Goal: Task Accomplishment & Management: Manage account settings

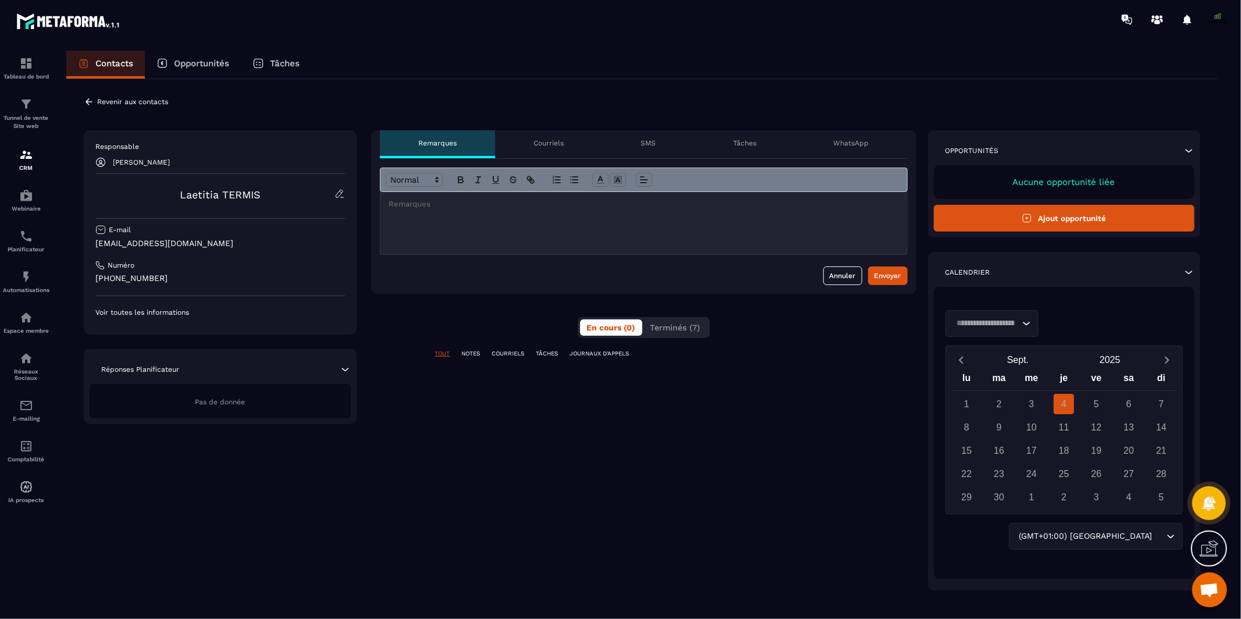
scroll to position [9806, 0]
click at [84, 106] on icon at bounding box center [89, 102] width 10 height 10
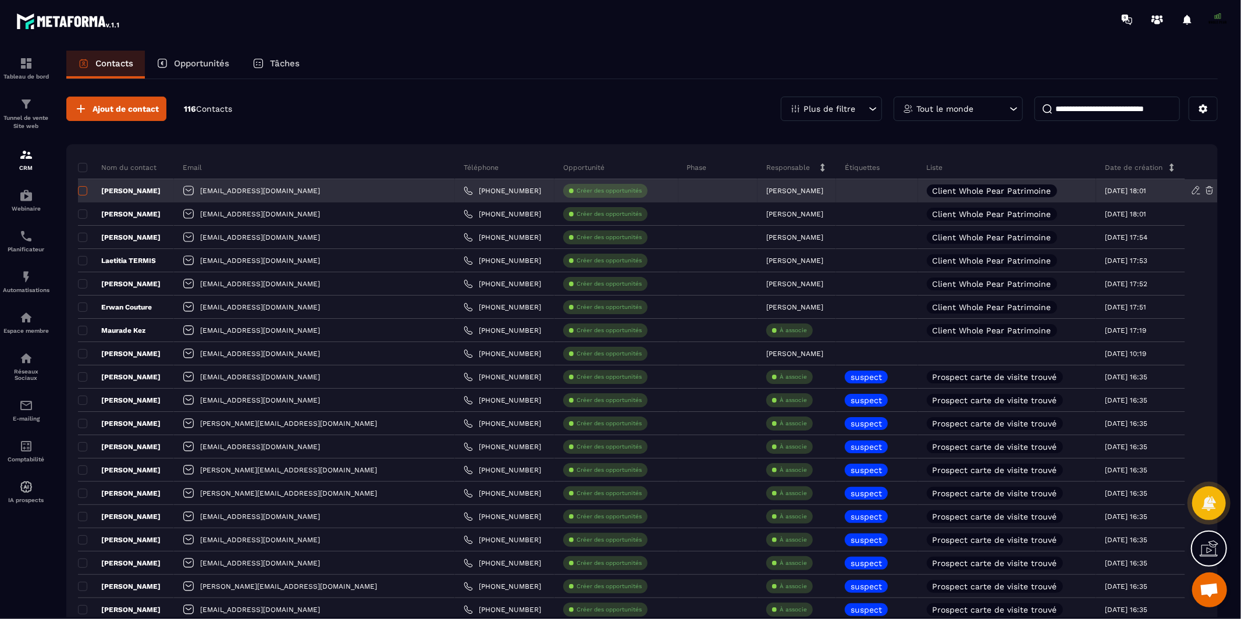
click at [81, 188] on span at bounding box center [82, 190] width 9 height 9
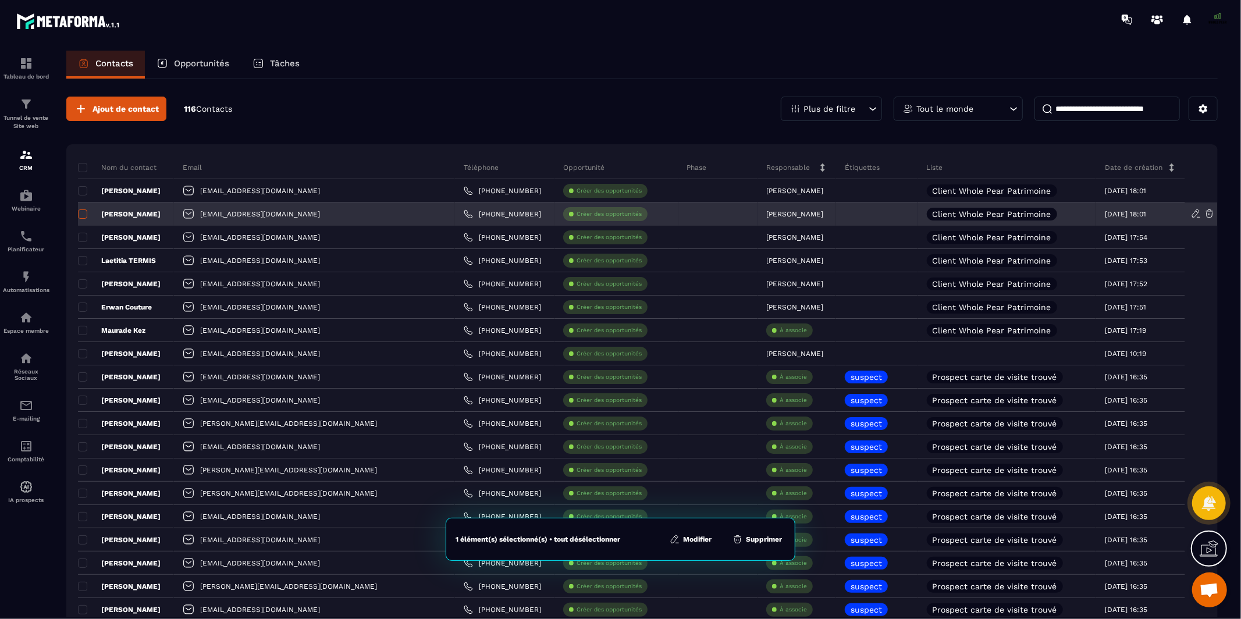
click at [81, 214] on span at bounding box center [82, 213] width 9 height 9
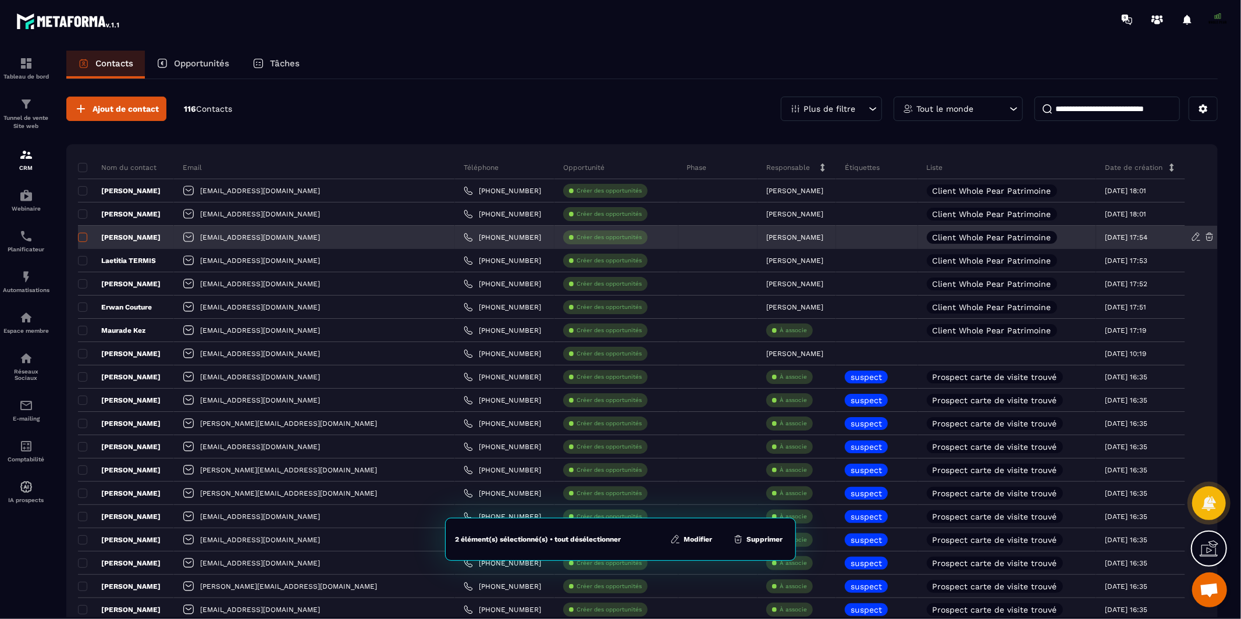
click at [81, 237] on span at bounding box center [82, 237] width 9 height 9
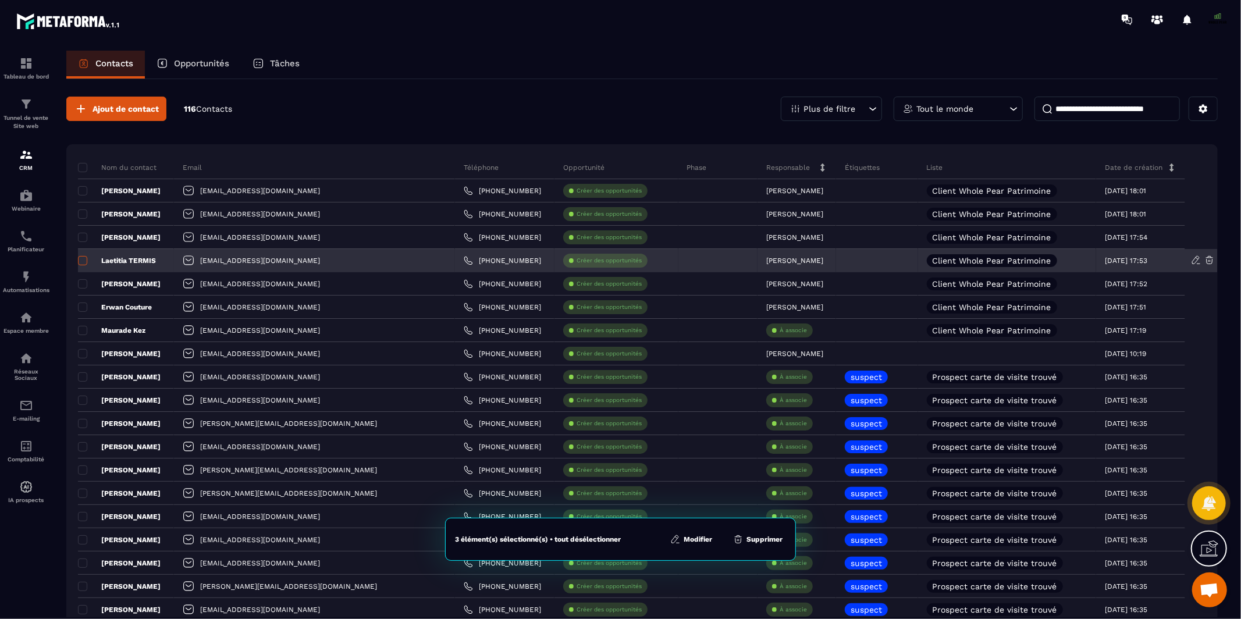
click at [81, 259] on span at bounding box center [82, 260] width 9 height 9
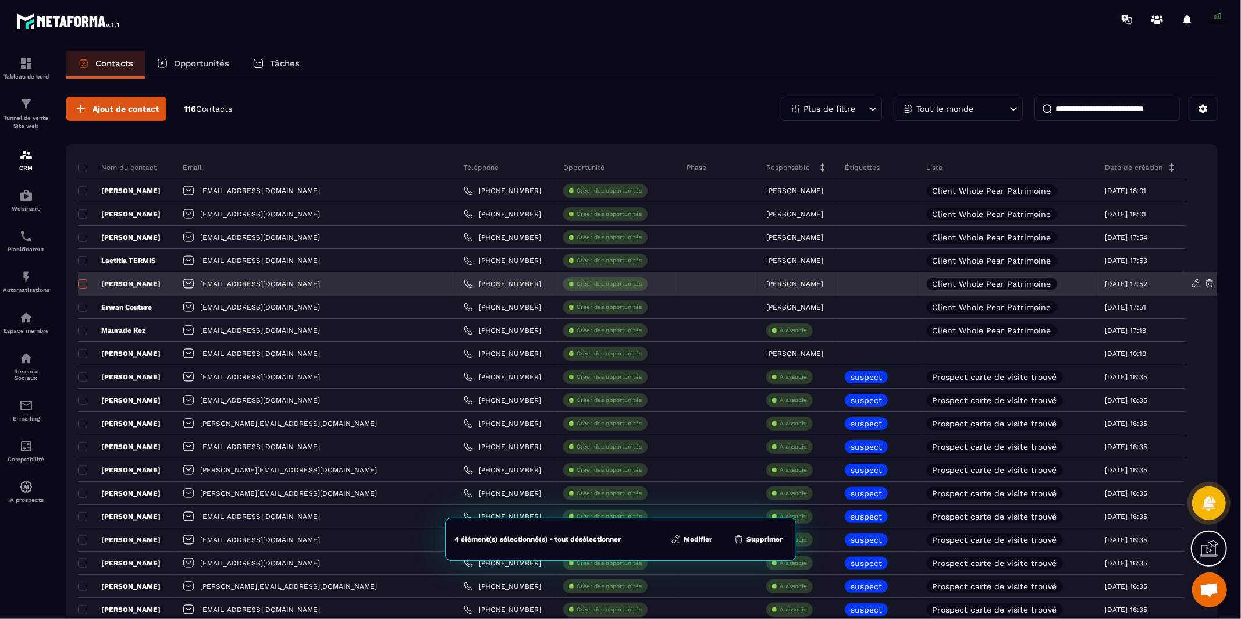
click at [81, 286] on span at bounding box center [82, 283] width 9 height 9
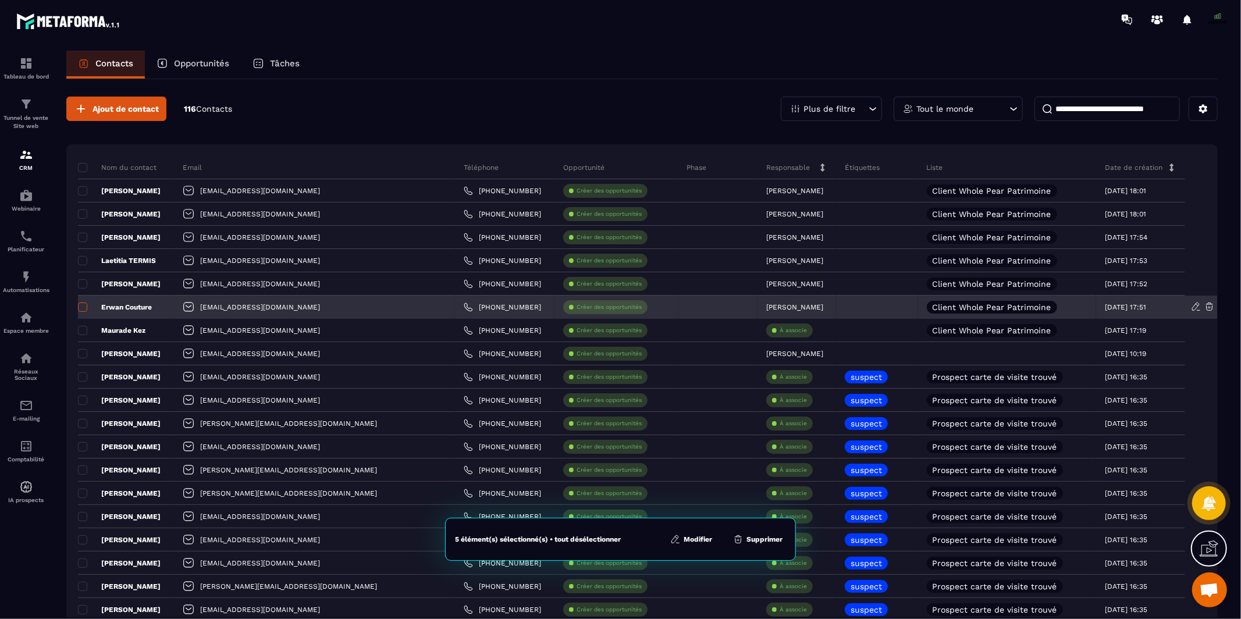
click at [81, 307] on span at bounding box center [82, 307] width 9 height 9
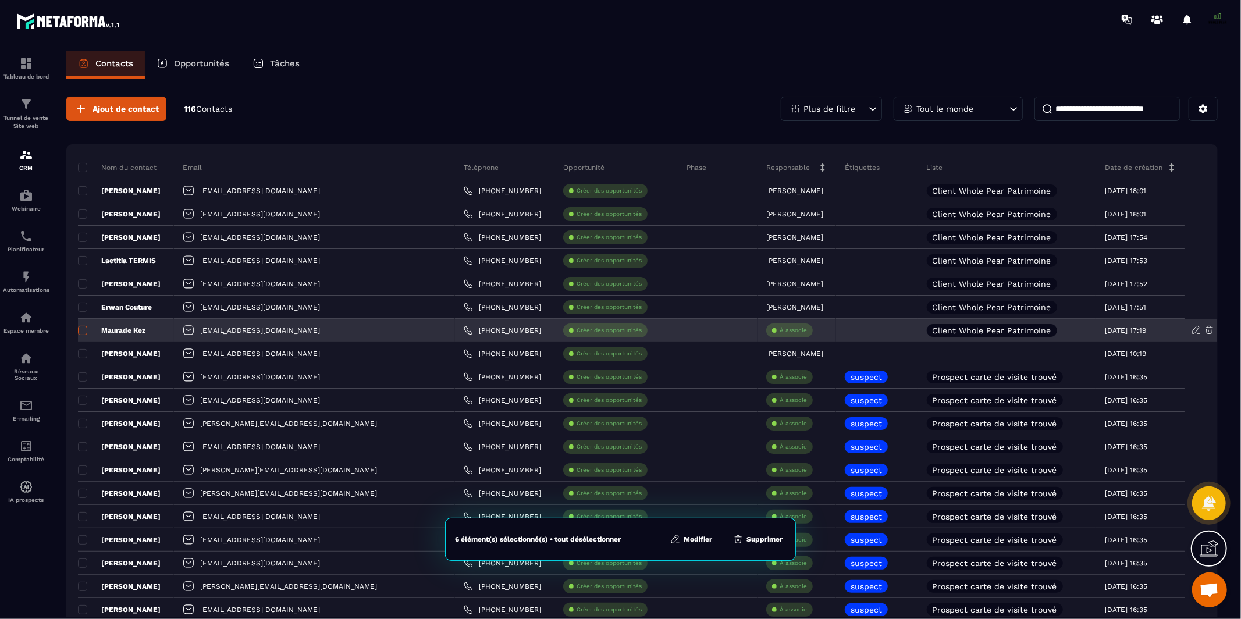
click at [83, 330] on span at bounding box center [82, 330] width 9 height 9
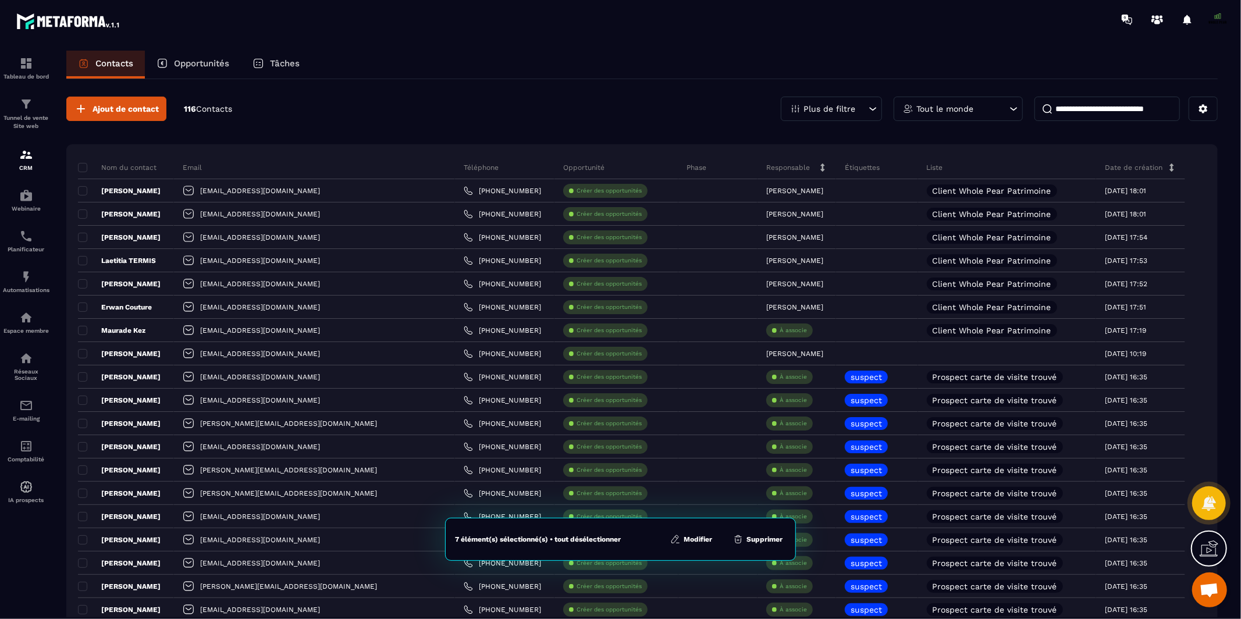
click at [690, 539] on button "Modifier" at bounding box center [691, 539] width 49 height 12
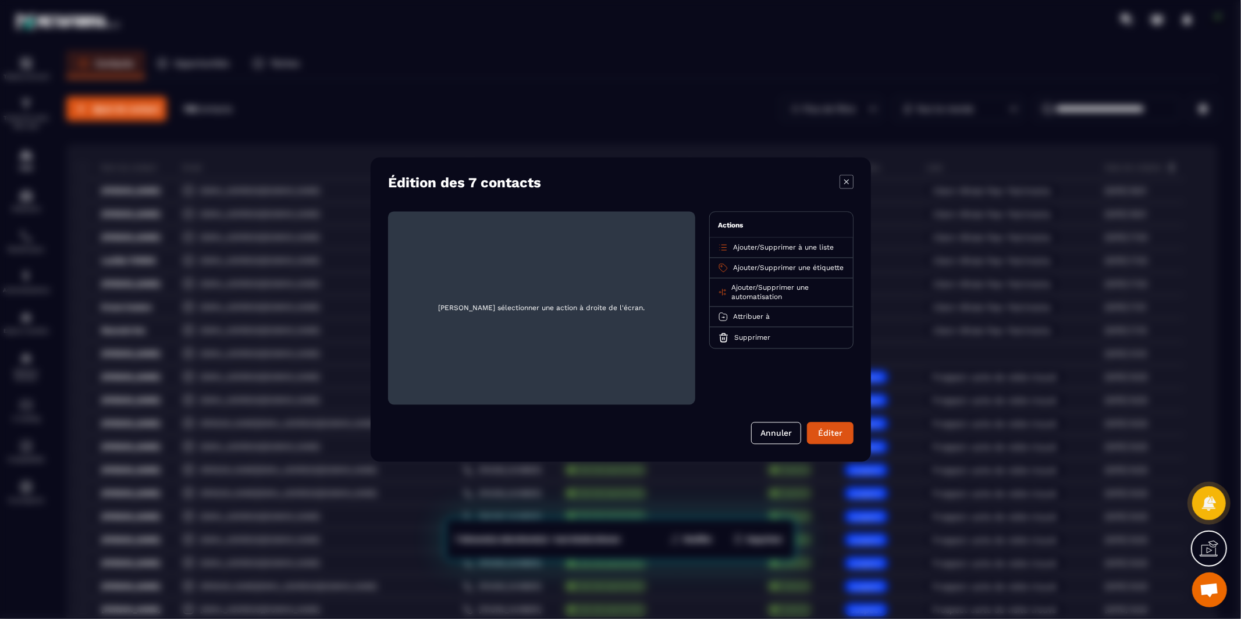
click at [742, 247] on span "Ajouter" at bounding box center [745, 248] width 24 height 8
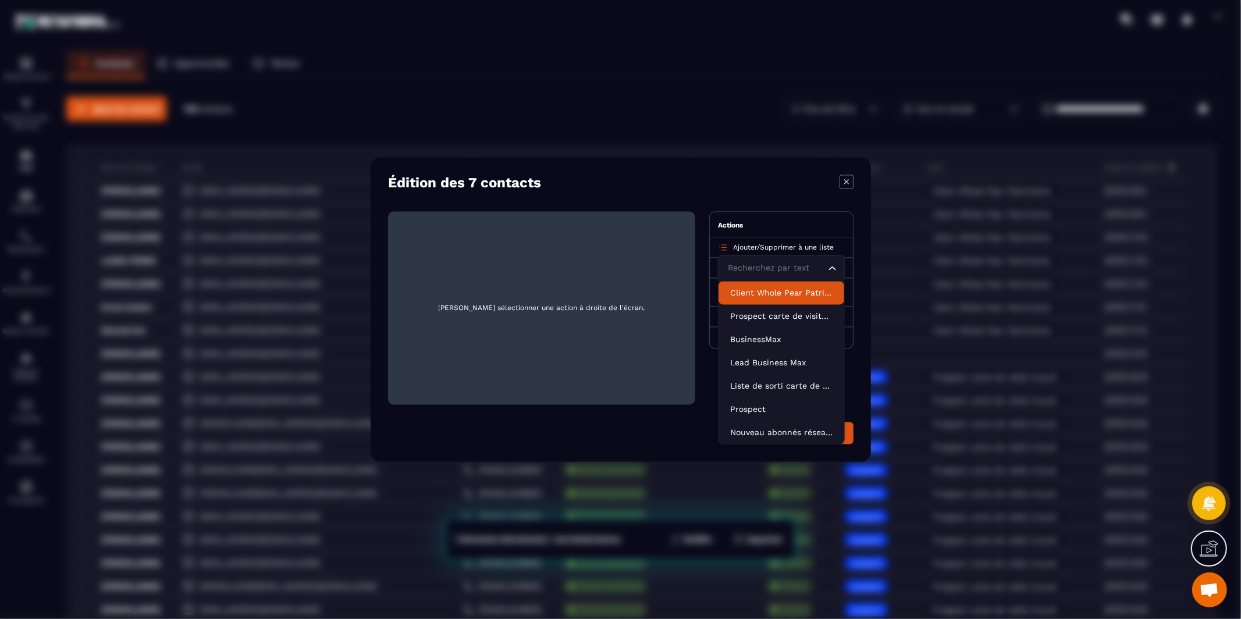
click at [753, 291] on p "Client Whole Pear Patrimoine" at bounding box center [781, 293] width 102 height 12
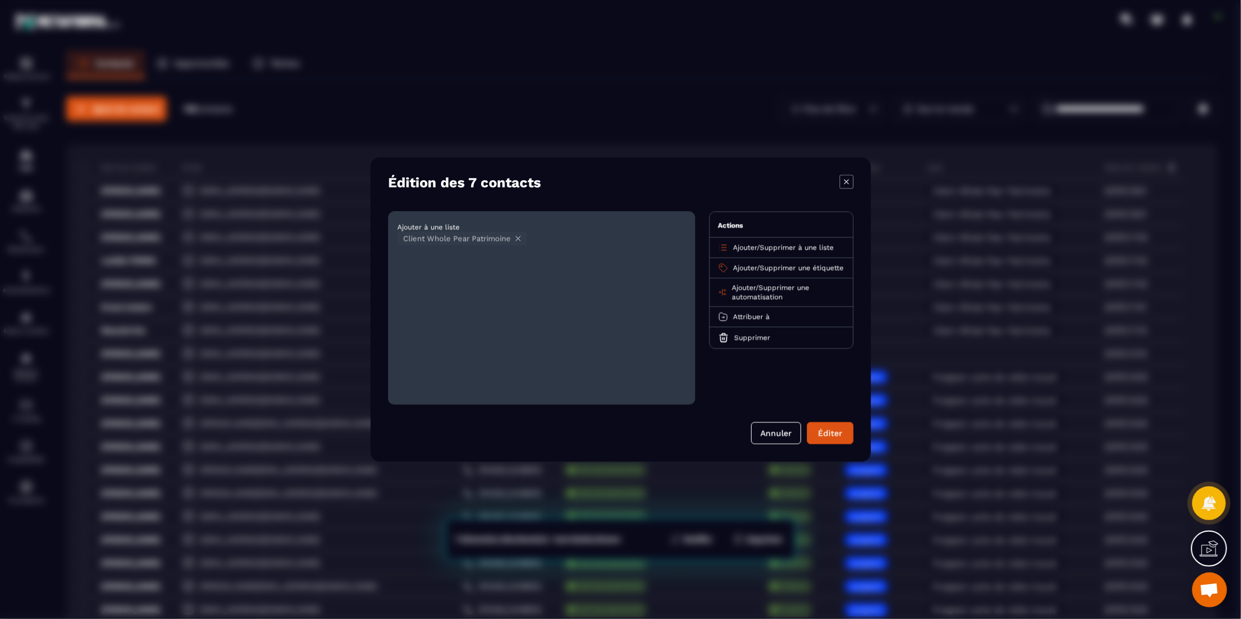
click at [744, 270] on span "Ajouter" at bounding box center [745, 268] width 24 height 8
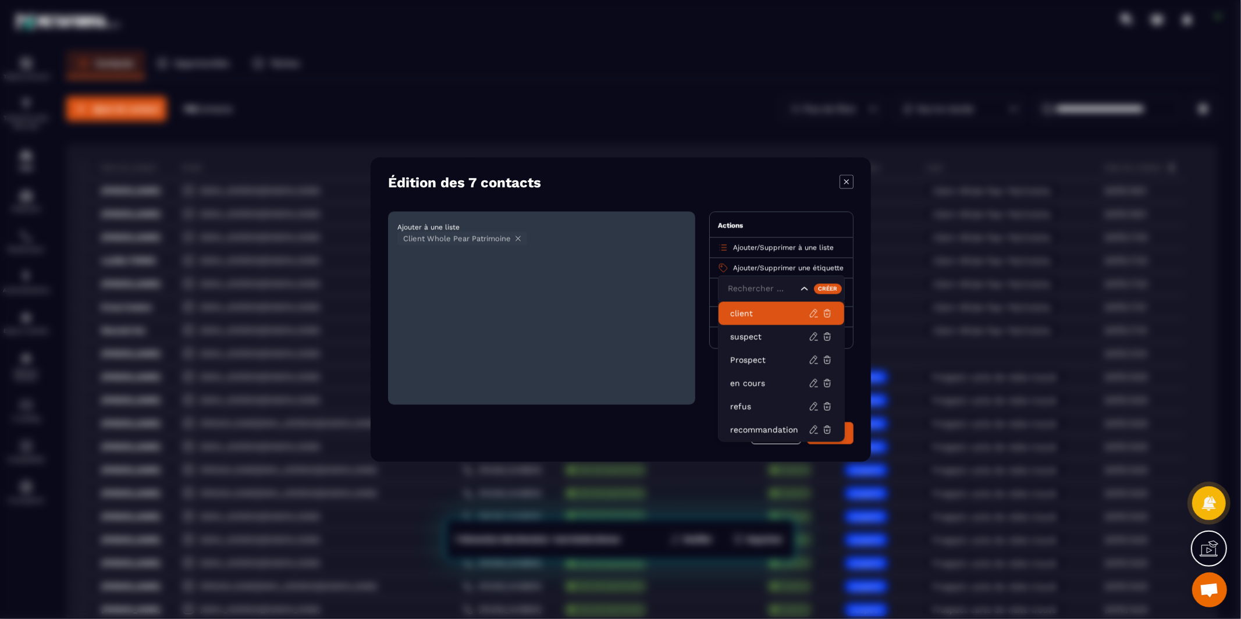
click at [746, 309] on p "client" at bounding box center [769, 314] width 79 height 12
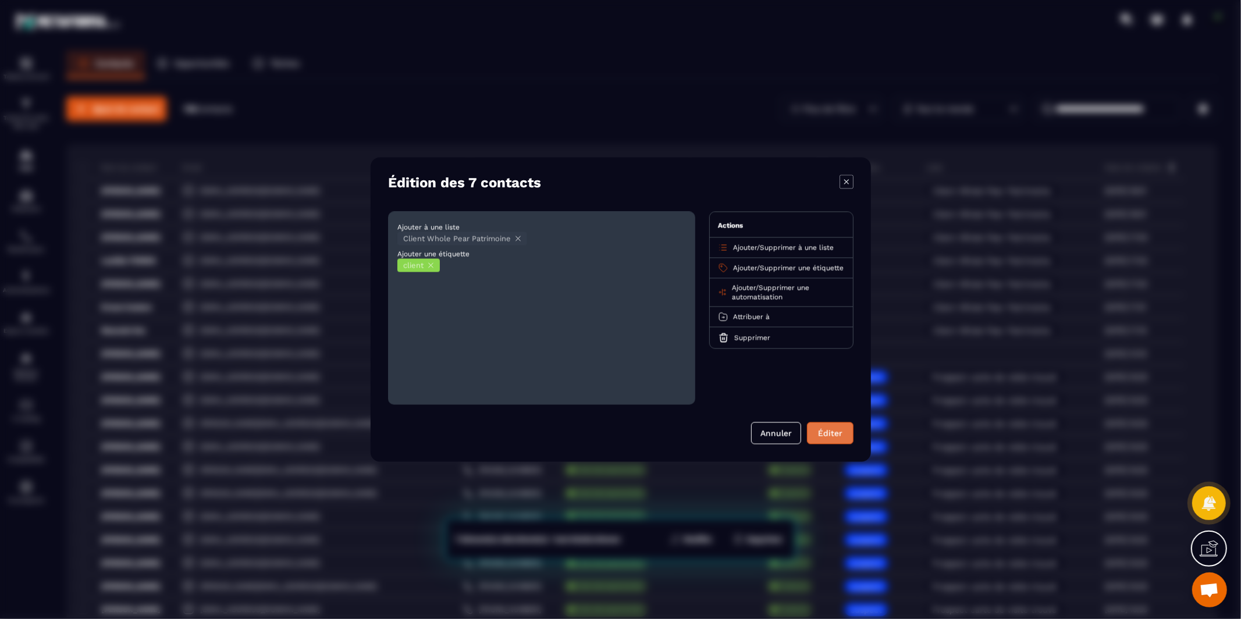
click at [821, 431] on button "Éditer" at bounding box center [830, 433] width 47 height 22
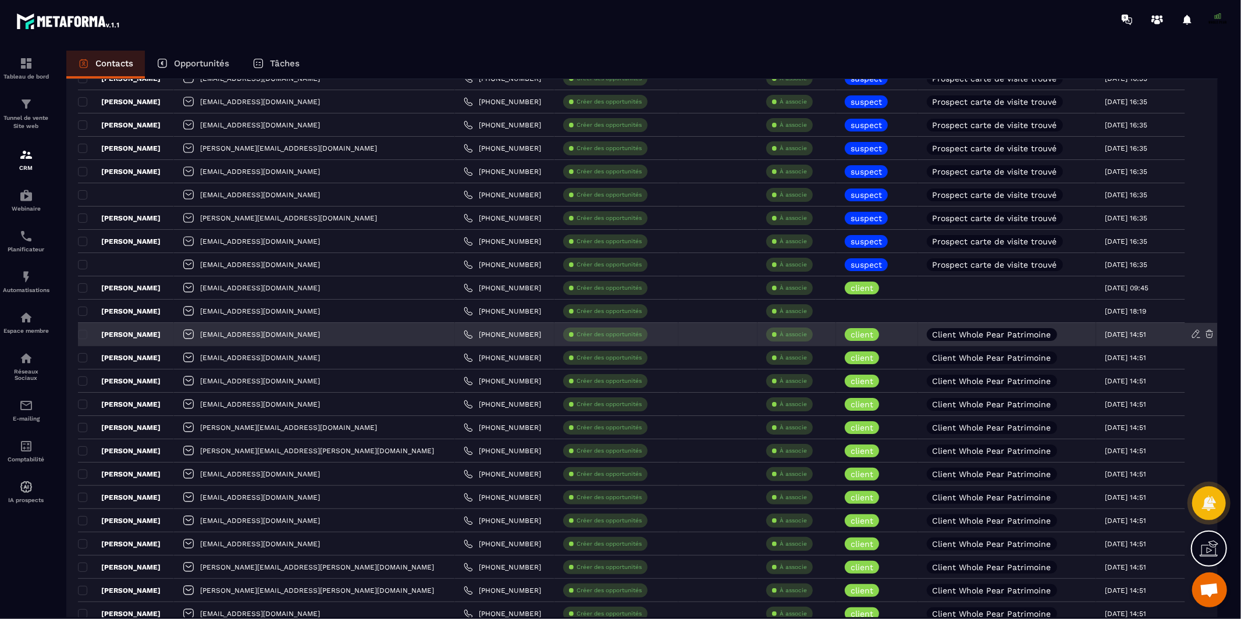
scroll to position [439, 0]
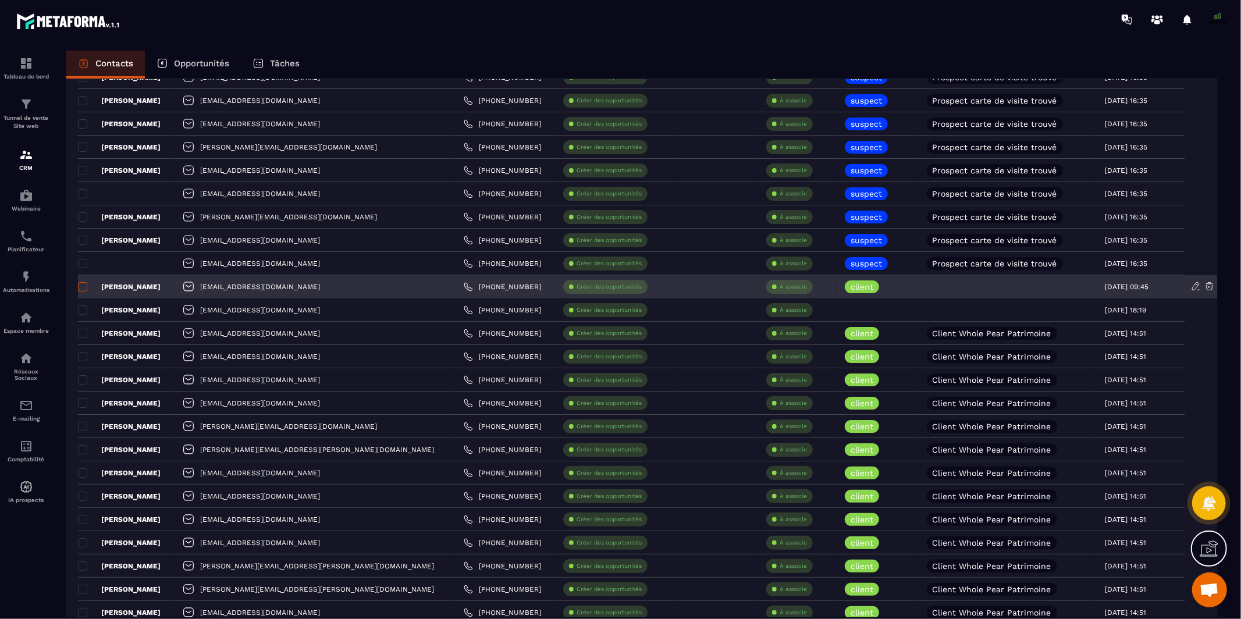
click at [86, 286] on span at bounding box center [82, 286] width 9 height 9
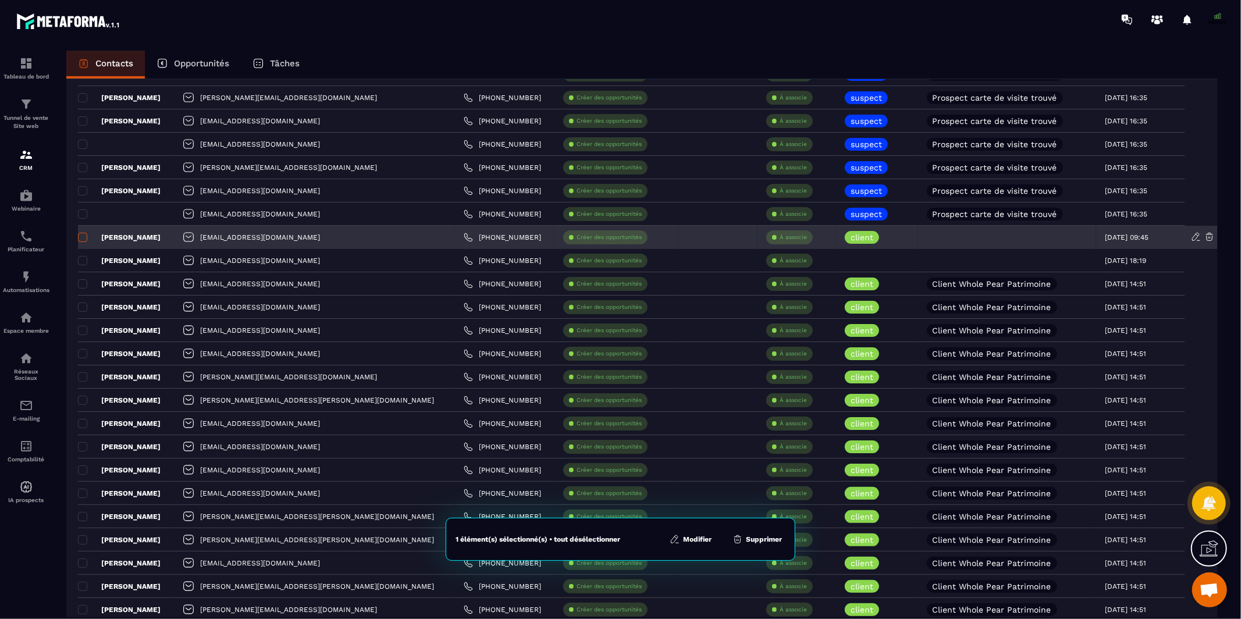
scroll to position [492, 0]
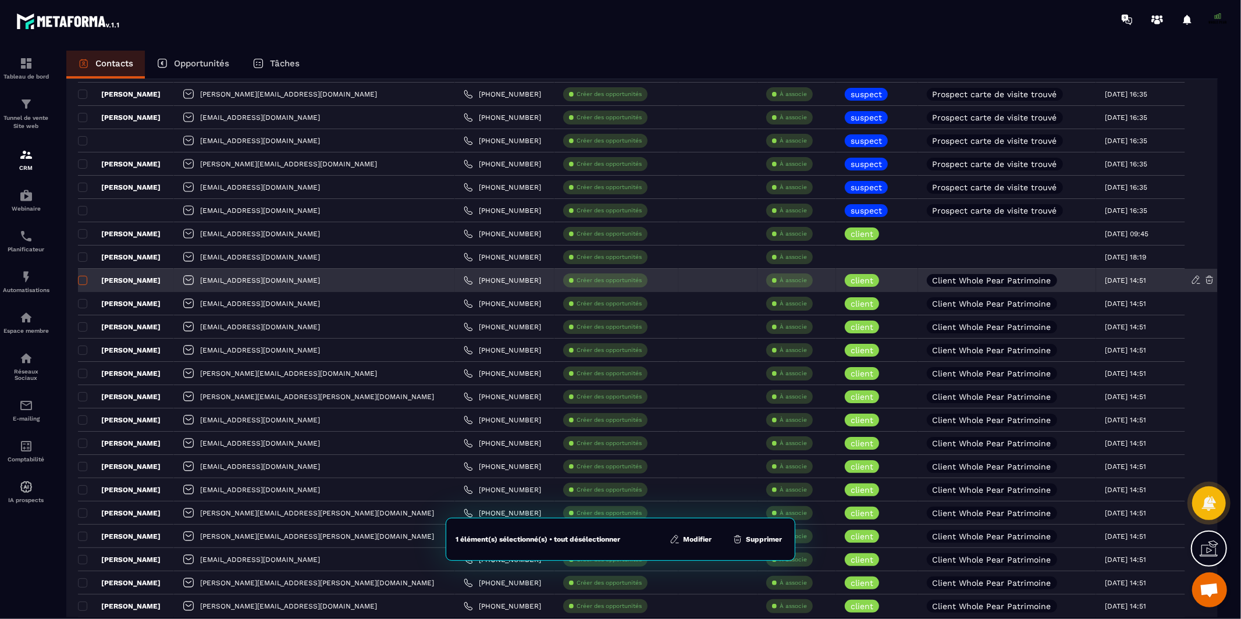
click at [84, 280] on span at bounding box center [82, 280] width 9 height 9
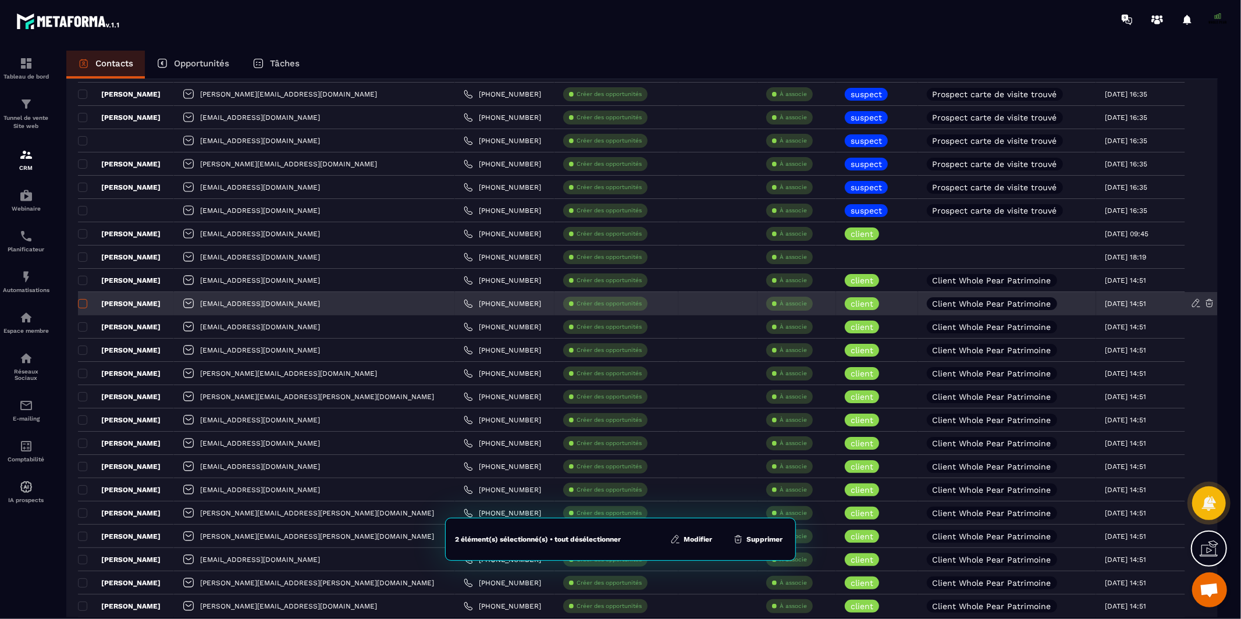
click at [84, 303] on span at bounding box center [82, 303] width 9 height 9
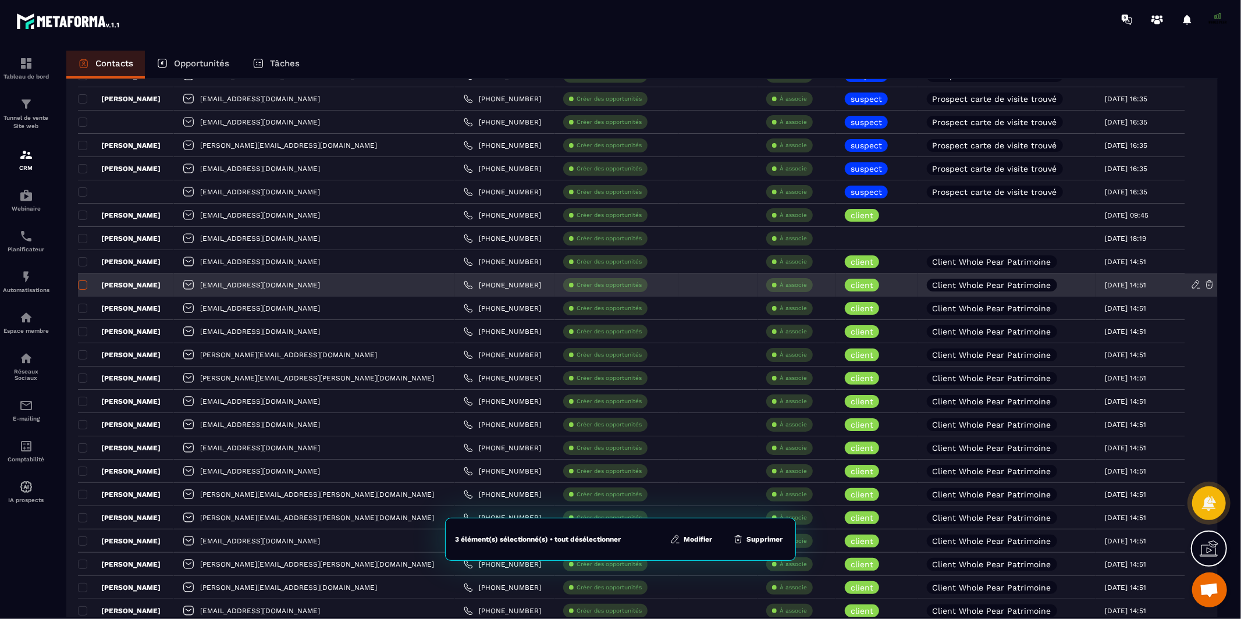
click at [84, 304] on span at bounding box center [82, 308] width 9 height 9
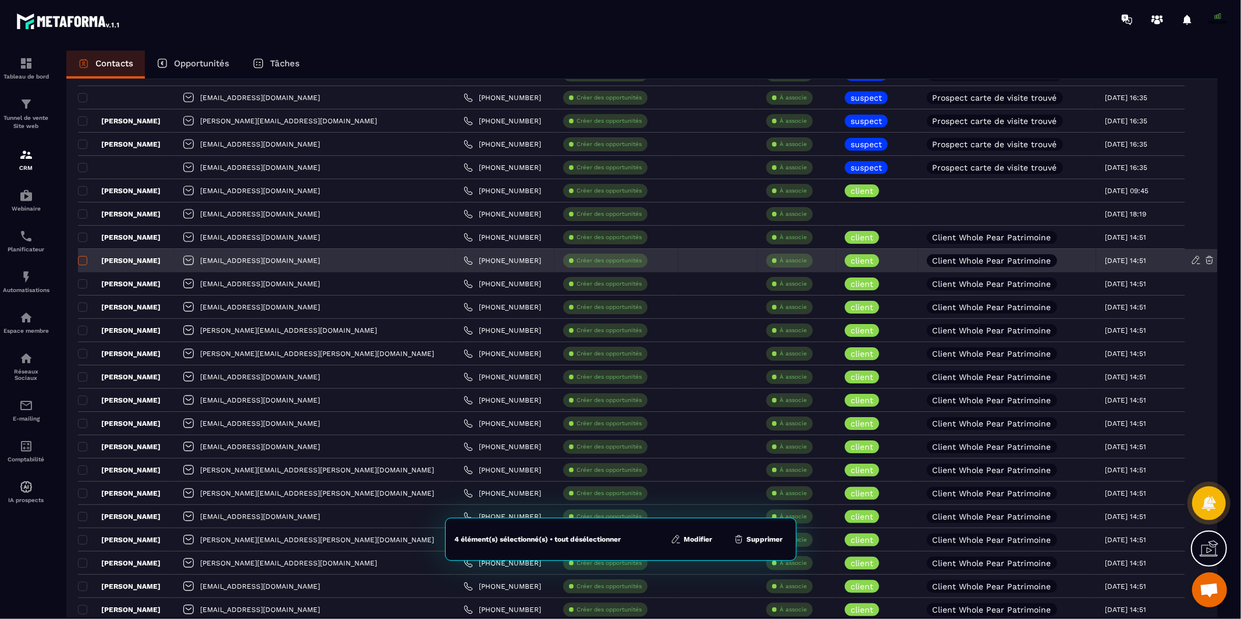
scroll to position [532, 0]
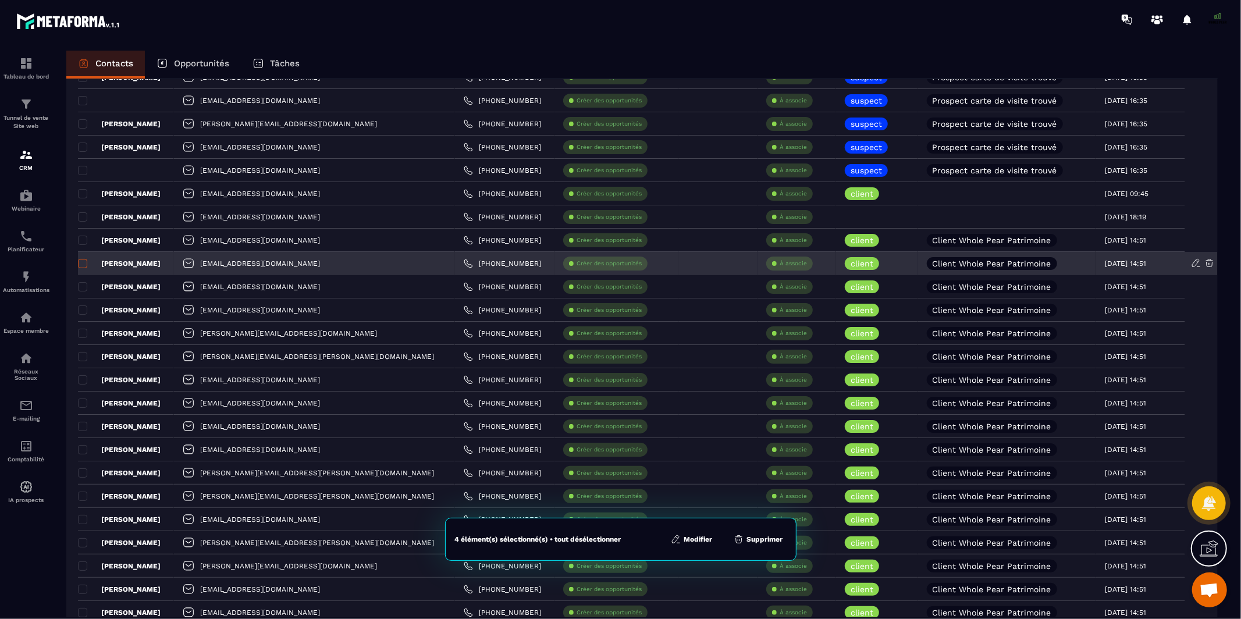
click at [84, 304] on td "[PERSON_NAME]" at bounding box center [126, 309] width 96 height 23
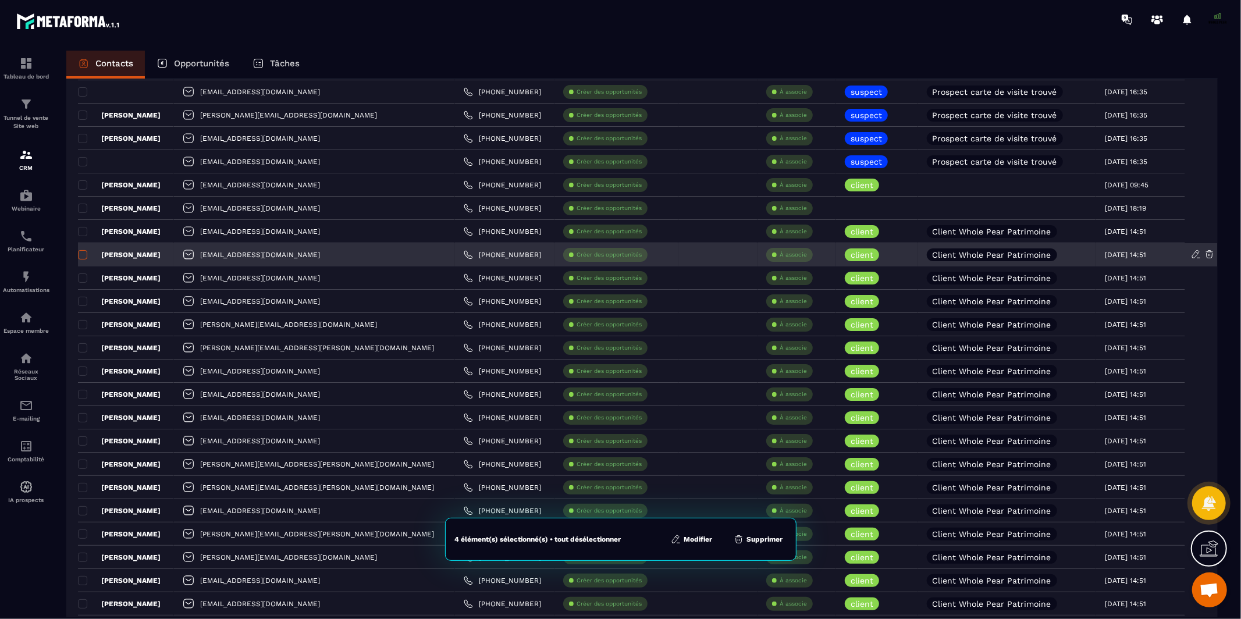
scroll to position [543, 0]
click at [84, 304] on label at bounding box center [82, 303] width 8 height 8
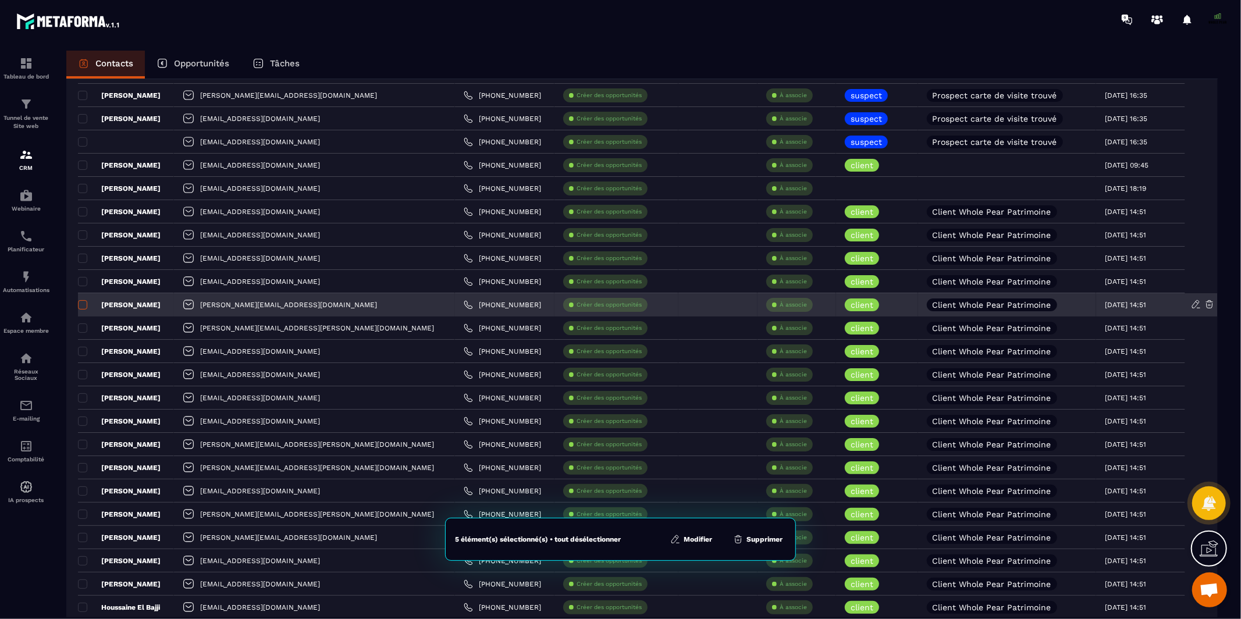
scroll to position [560, 0]
click at [83, 304] on span at bounding box center [82, 305] width 9 height 9
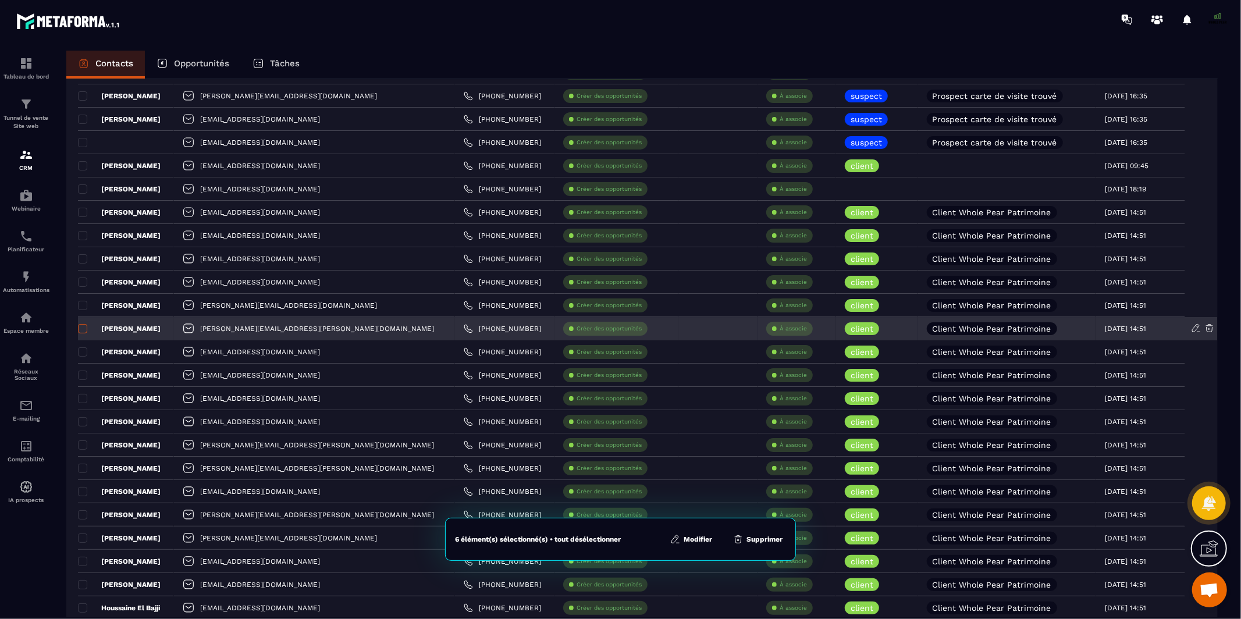
click at [81, 329] on span at bounding box center [82, 328] width 9 height 9
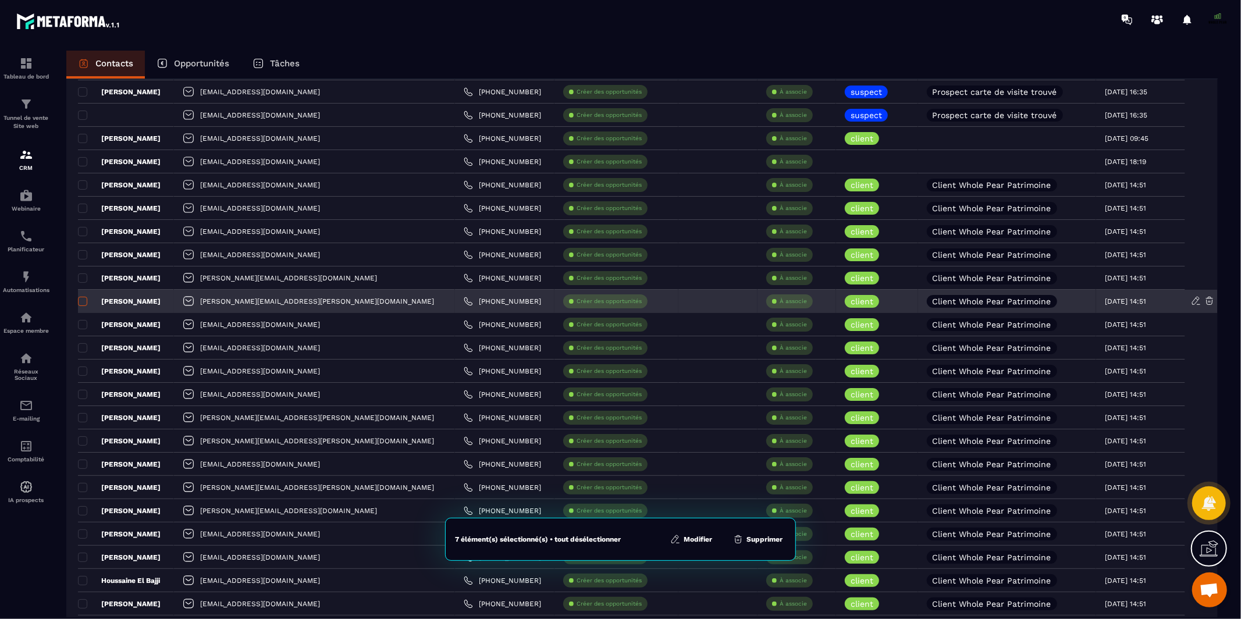
click at [81, 329] on label at bounding box center [82, 328] width 8 height 8
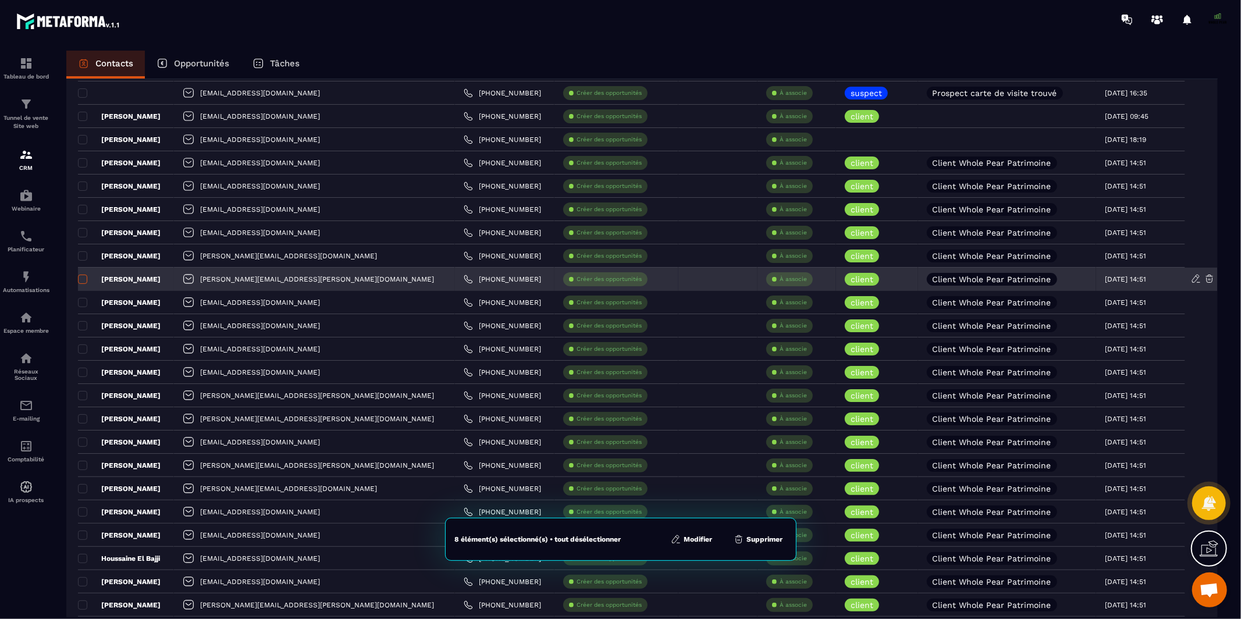
click at [81, 329] on label at bounding box center [82, 329] width 8 height 8
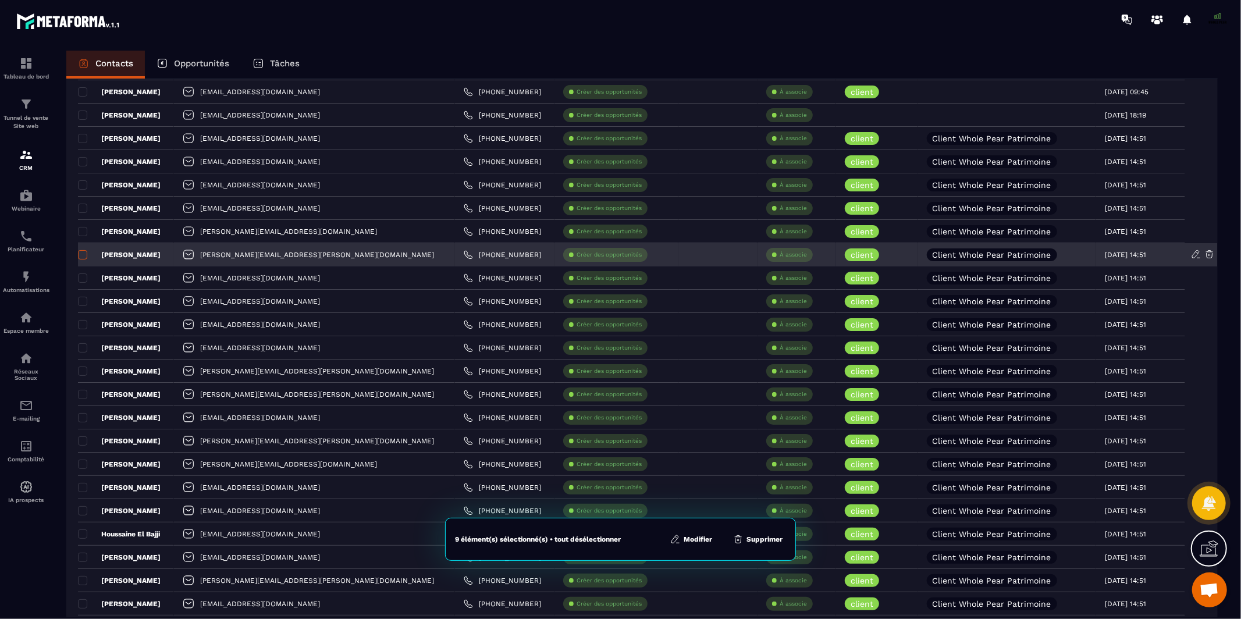
click at [81, 329] on label at bounding box center [82, 328] width 8 height 8
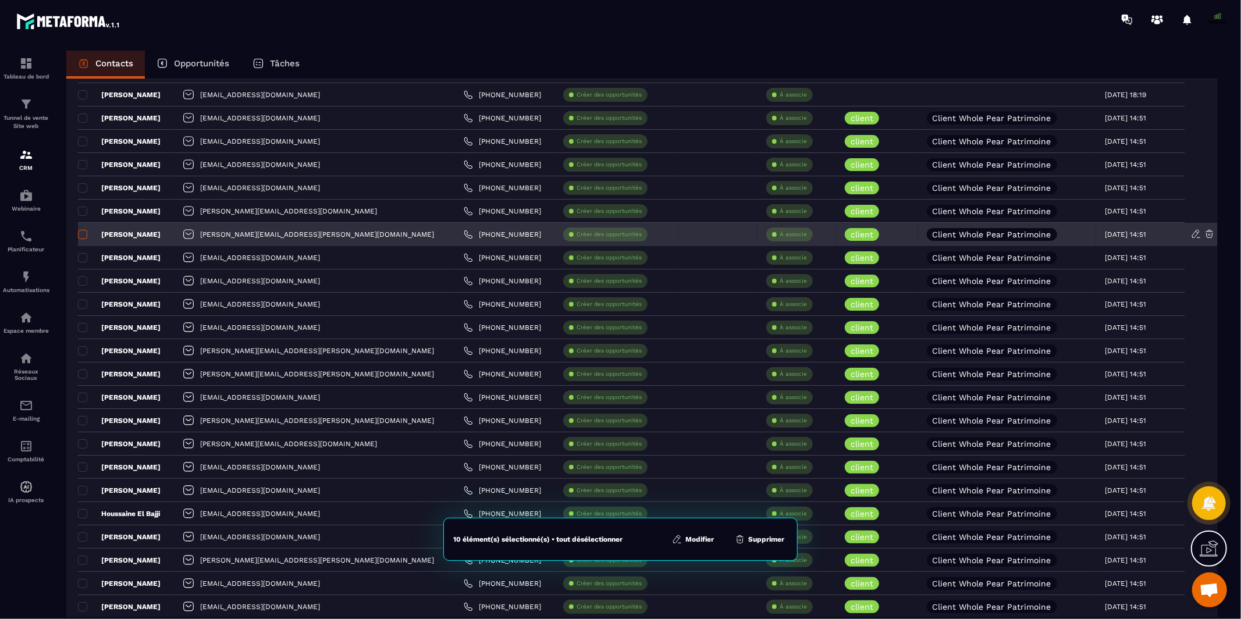
click at [81, 329] on span at bounding box center [82, 327] width 9 height 9
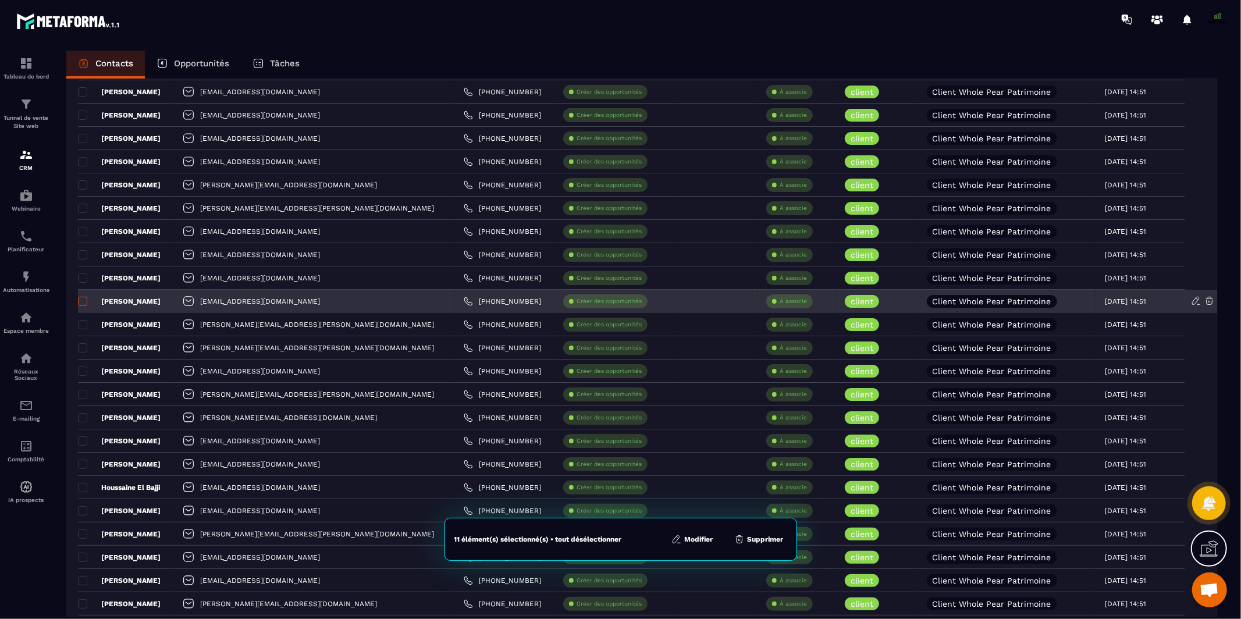
click at [81, 329] on label at bounding box center [82, 328] width 8 height 8
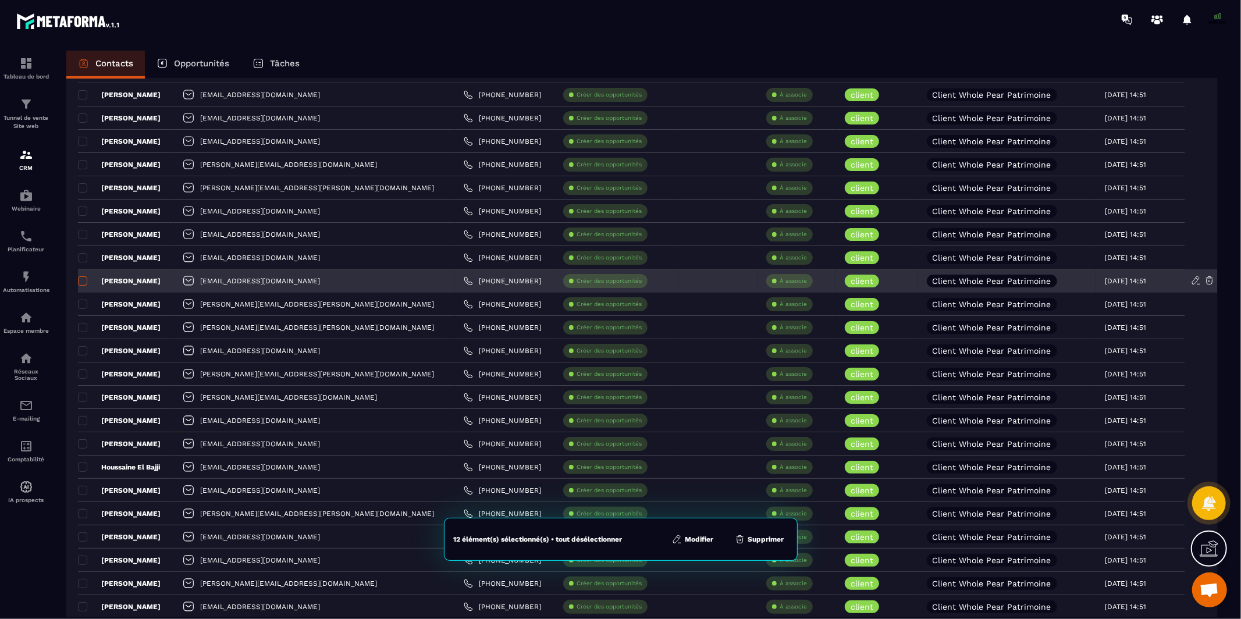
click at [81, 329] on span at bounding box center [82, 327] width 9 height 9
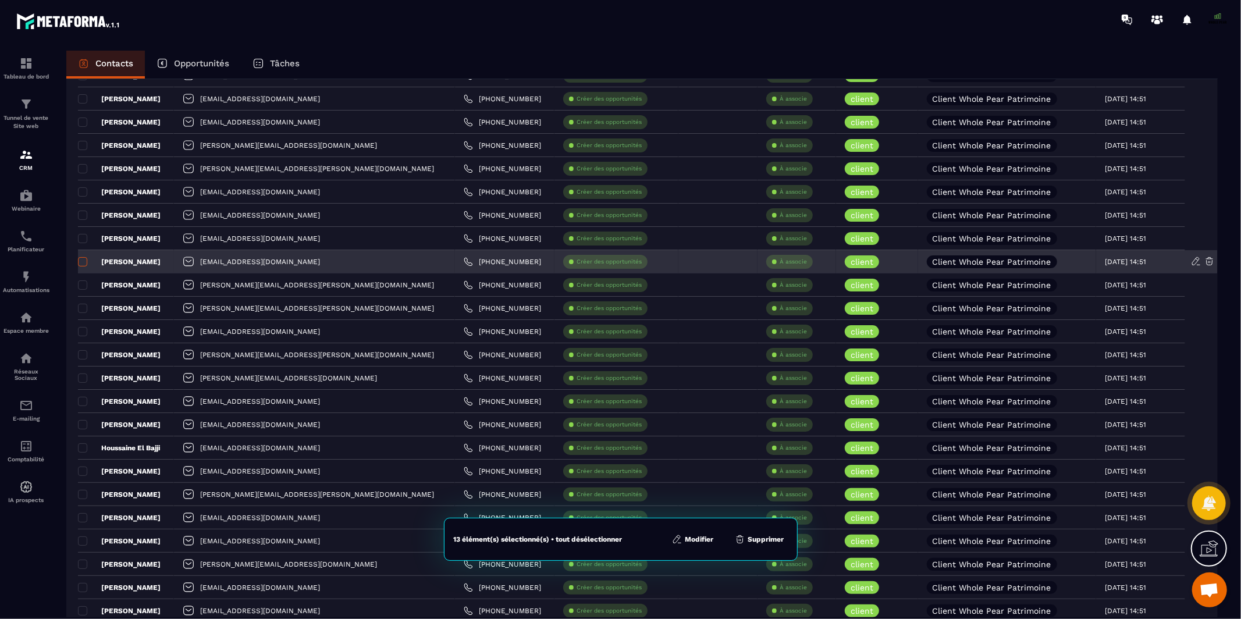
click at [81, 329] on span at bounding box center [82, 331] width 9 height 9
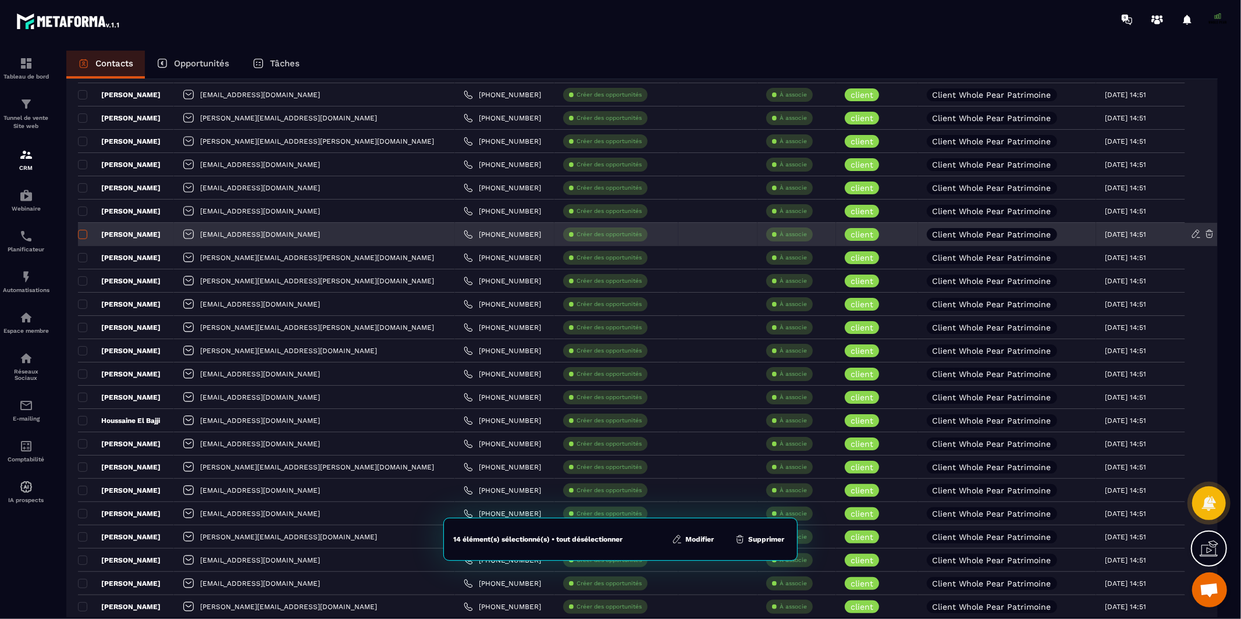
click at [81, 329] on span at bounding box center [82, 327] width 9 height 9
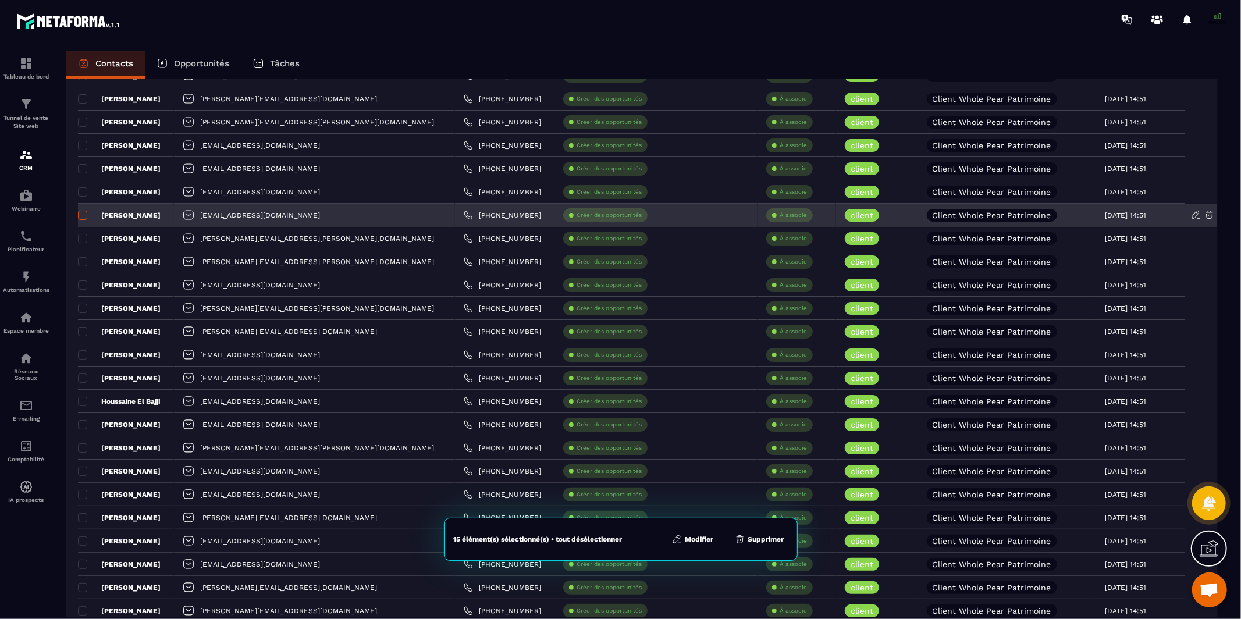
click at [81, 329] on span at bounding box center [82, 331] width 9 height 9
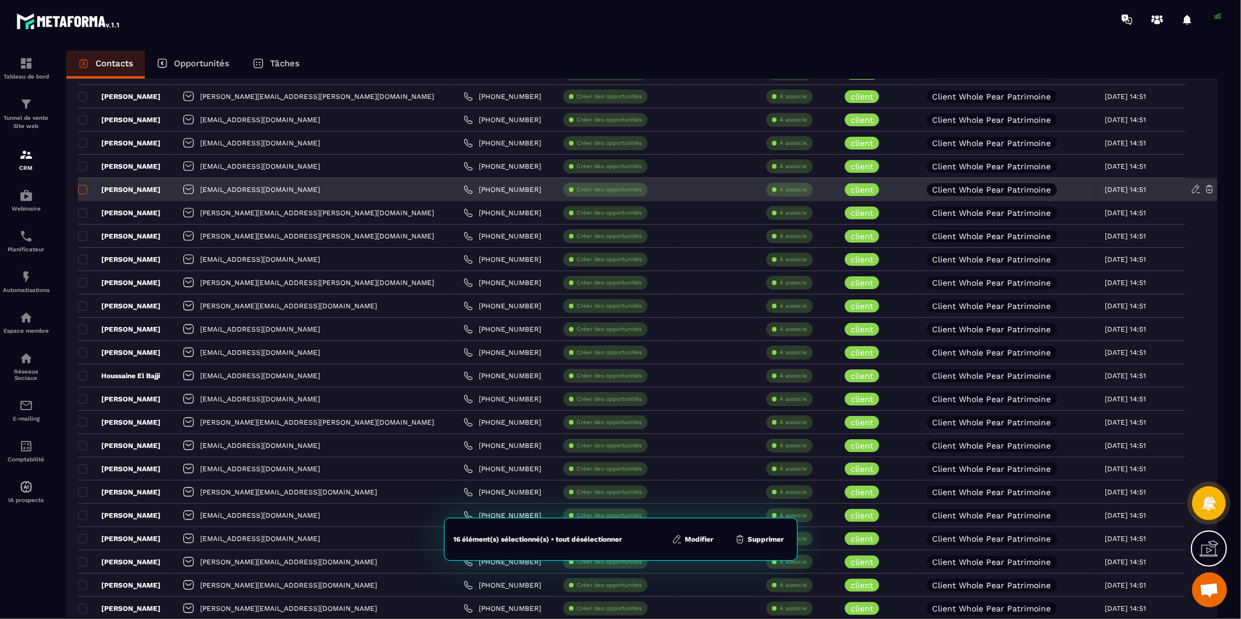
scroll to position [800, 0]
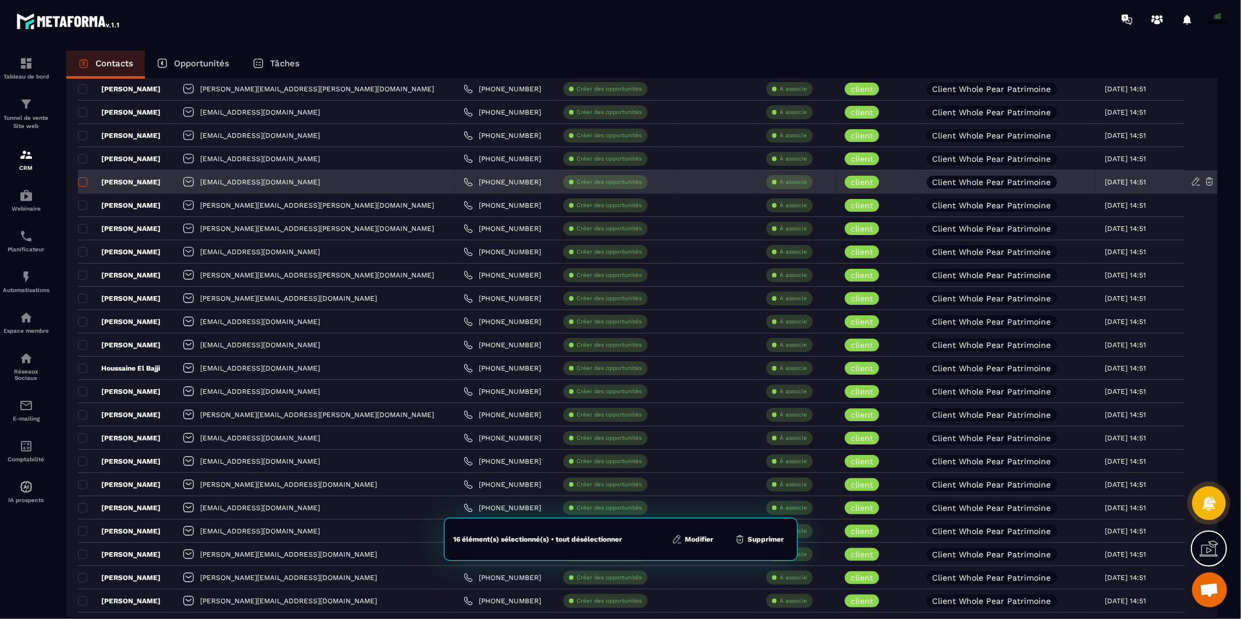
click at [81, 329] on div "[PERSON_NAME]" at bounding box center [126, 321] width 96 height 23
